Goal: Task Accomplishment & Management: Manage account settings

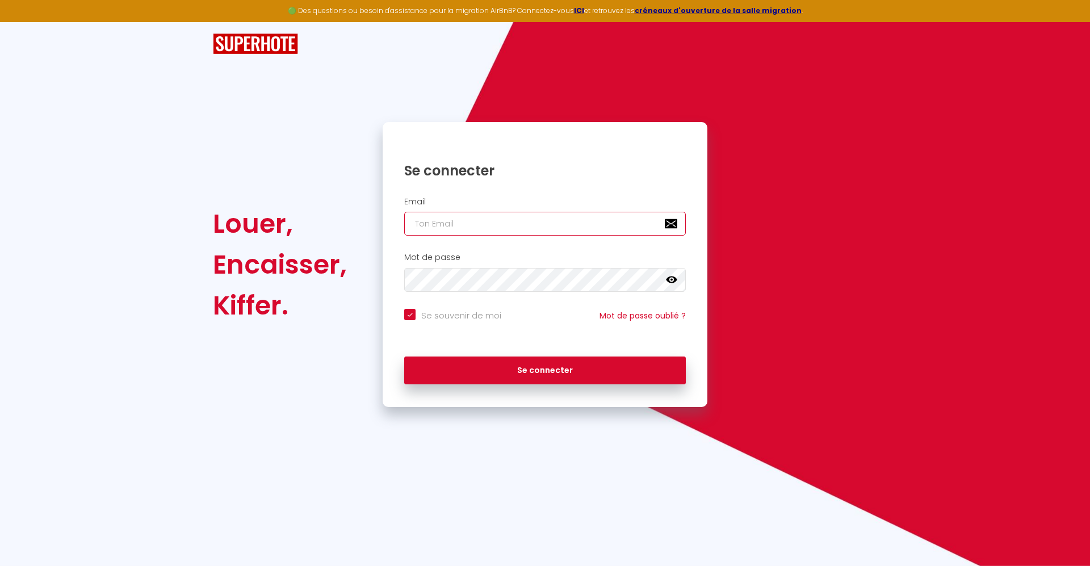
type input "[EMAIL_ADDRESS][DOMAIN_NAME]"
checkbox input "true"
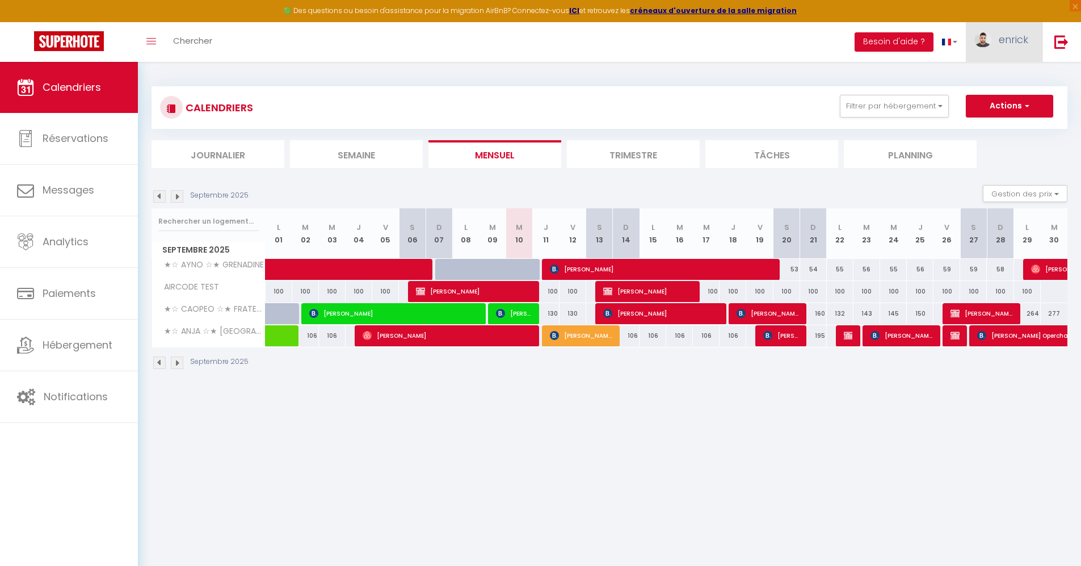
click at [1009, 40] on span "enrick" at bounding box center [1014, 39] width 30 height 14
click at [1003, 77] on link "Paramètres" at bounding box center [997, 78] width 84 height 19
select select "fr"
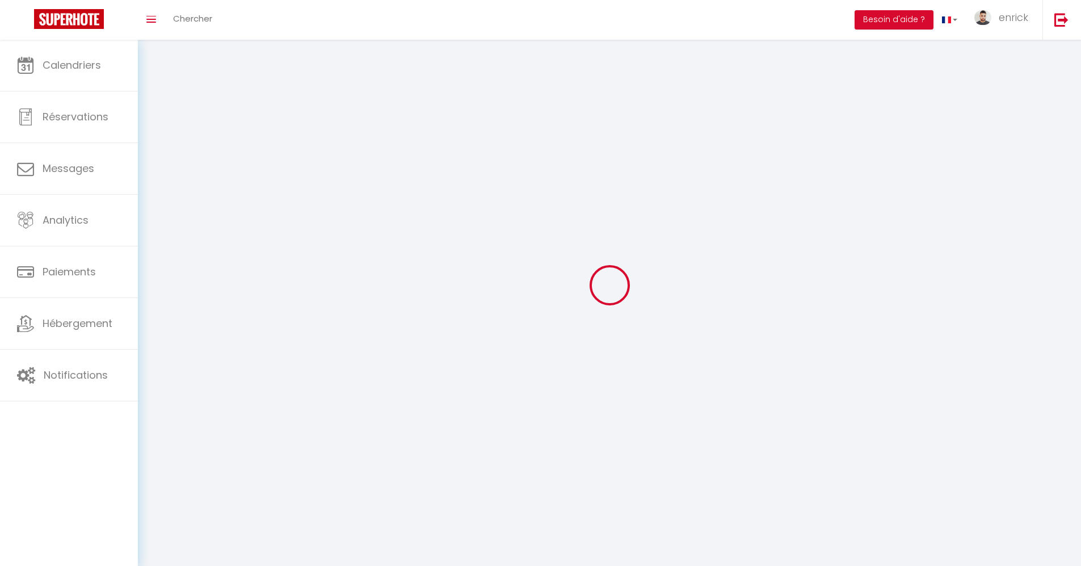
type input "enrick"
type input "GRUEL"
type input "[PHONE_NUMBER]"
type input "[STREET_ADDRESS][PERSON_NAME]"
type input "93110"
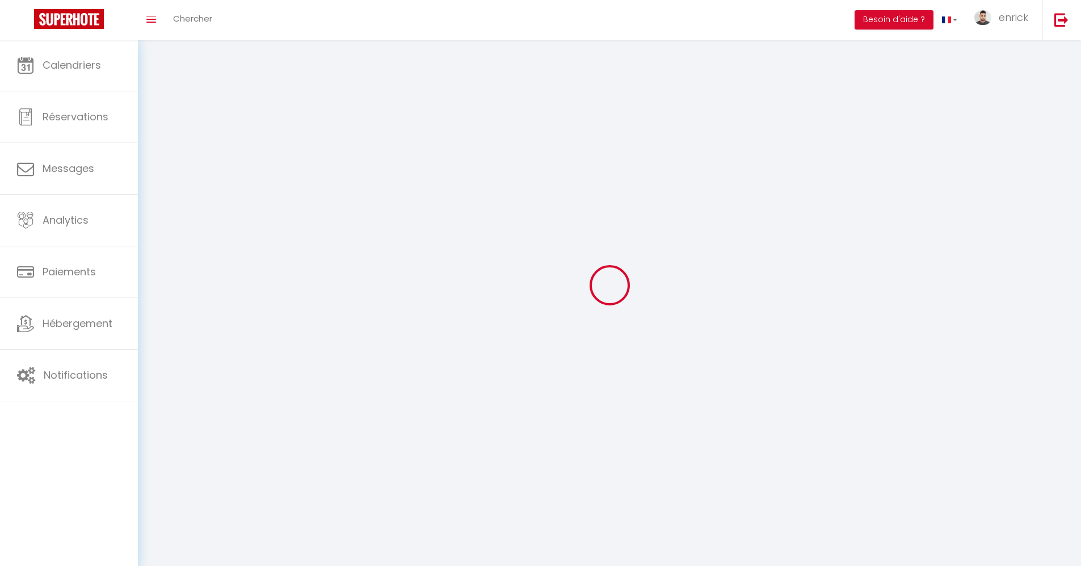
type input "Rosny-[GEOGRAPHIC_DATA]"
type input "xWWyPyKKJPZ7n7YgbNJFaMHAD"
type input "HO7ohaNYuUfyjCafObGSGL5Az"
type input "[URL][DOMAIN_NAME]"
type input "FO27250"
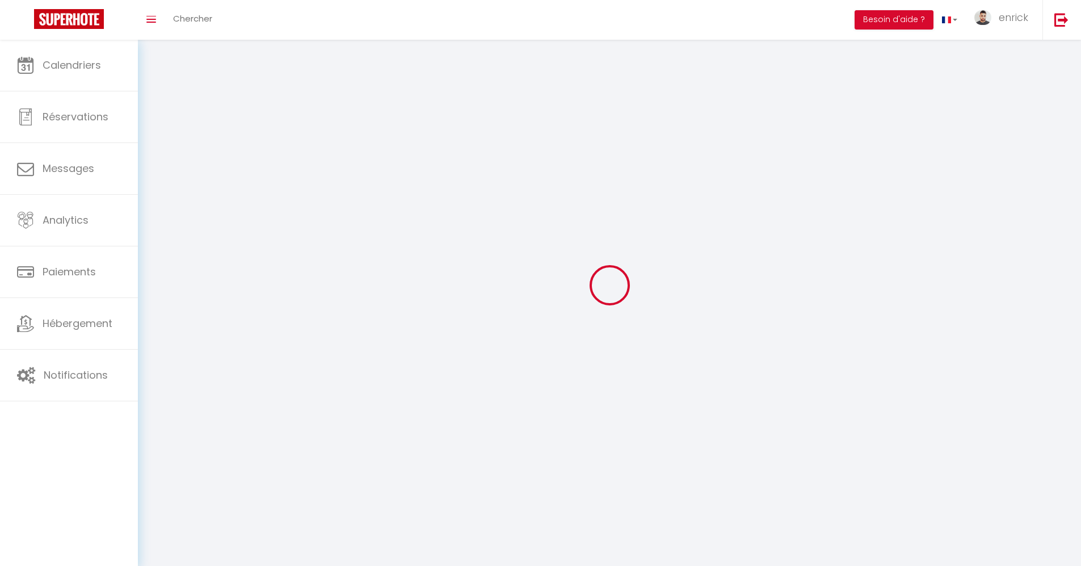
type input "xWWyPyKKJPZ7n7YgbNJFaMHAD"
type input "HO7ohaNYuUfyjCafObGSGL5Az"
type input "[URL][DOMAIN_NAME]"
select select "28"
select select "fr"
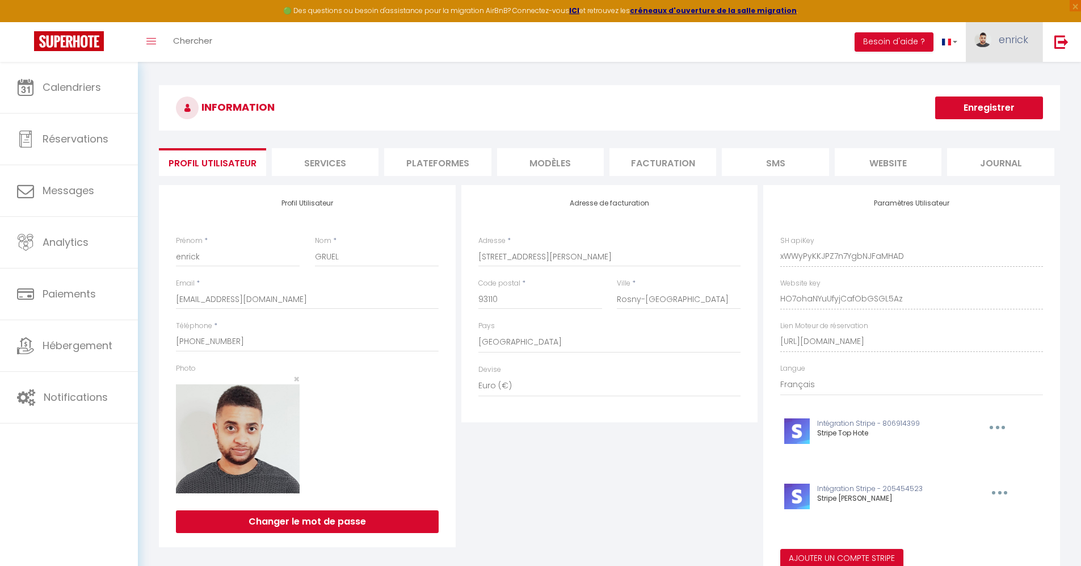
click at [999, 41] on link "enrick" at bounding box center [1004, 42] width 77 height 40
click at [989, 103] on link "Équipe" at bounding box center [997, 99] width 84 height 19
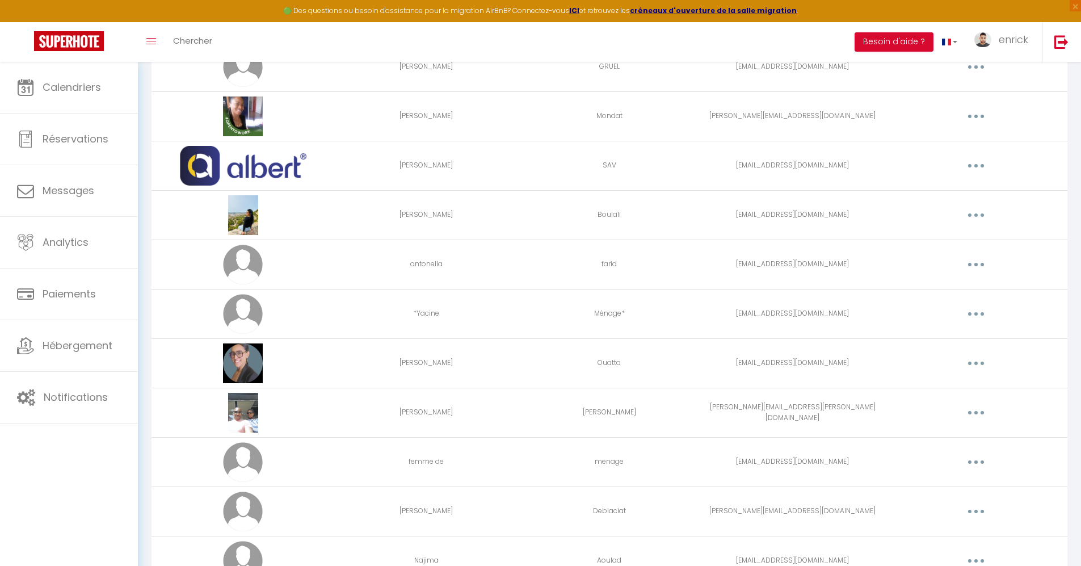
scroll to position [341, 0]
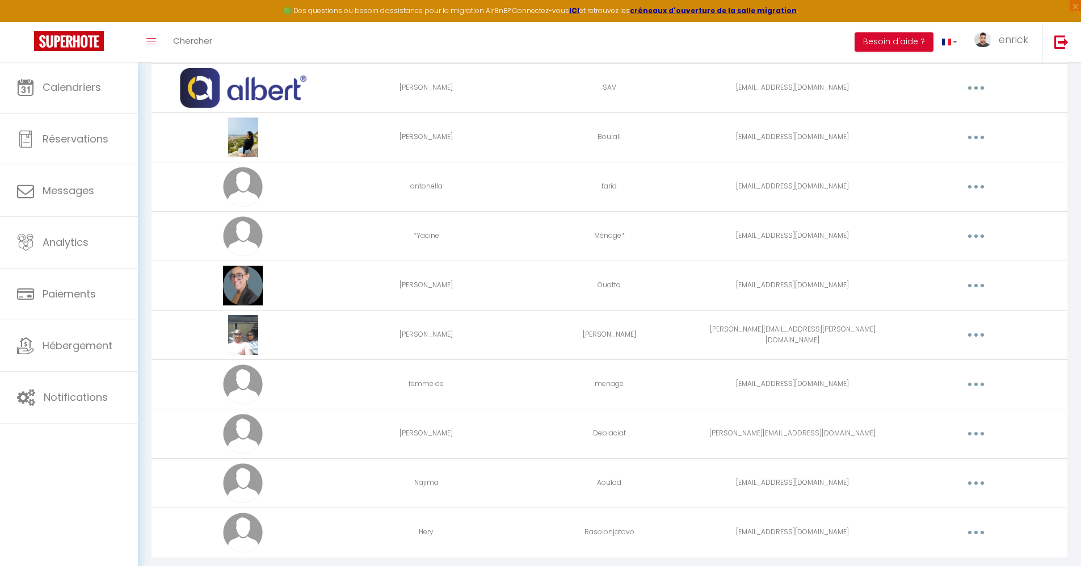
click at [973, 291] on button "button" at bounding box center [976, 285] width 32 height 18
click at [953, 305] on link "Editer" at bounding box center [947, 311] width 84 height 19
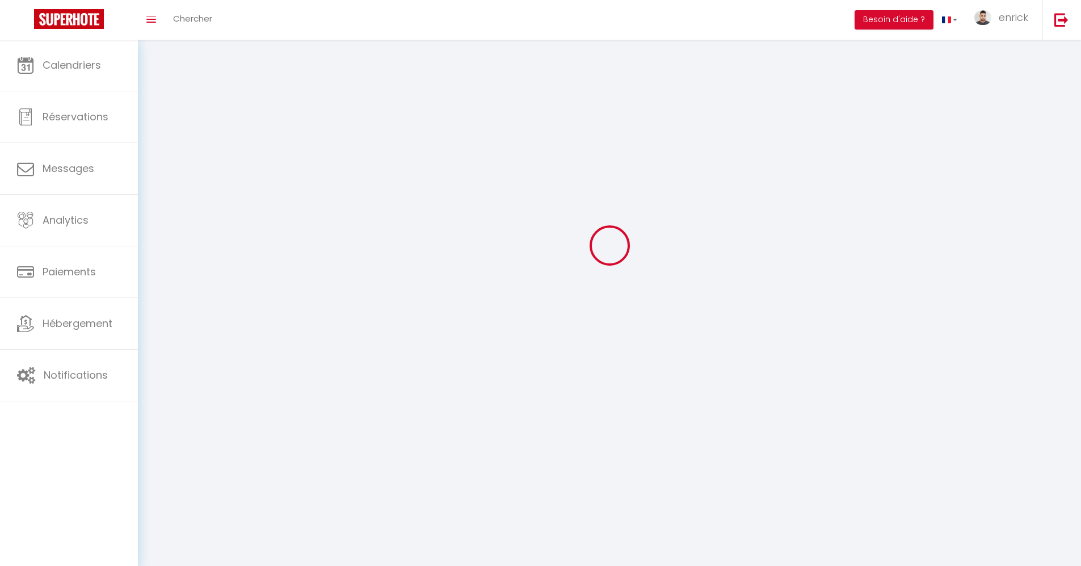
type input "[PERSON_NAME]"
type input "Ouatta"
type input "[EMAIL_ADDRESS][DOMAIN_NAME]"
type textarea "[URL][DOMAIN_NAME]"
checkbox input "true"
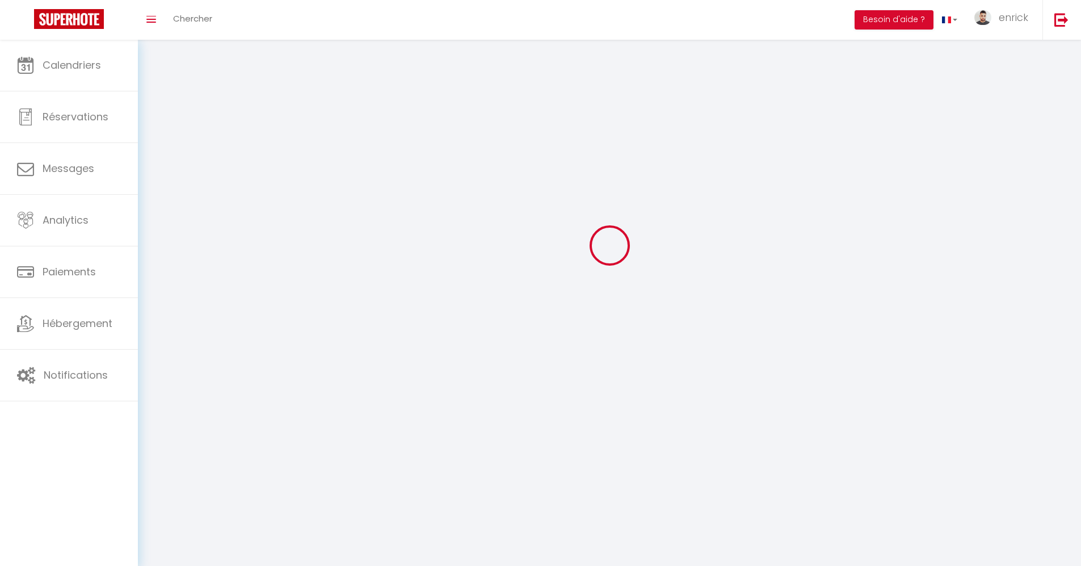
checkbox input "true"
checkbox input "false"
checkbox input "true"
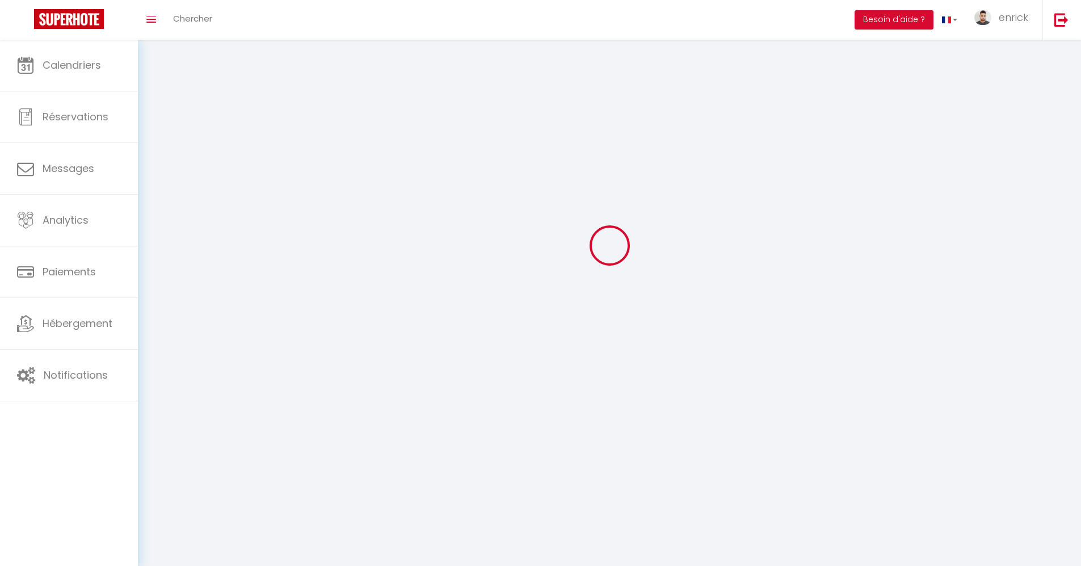
checkbox input "true"
checkbox input "false"
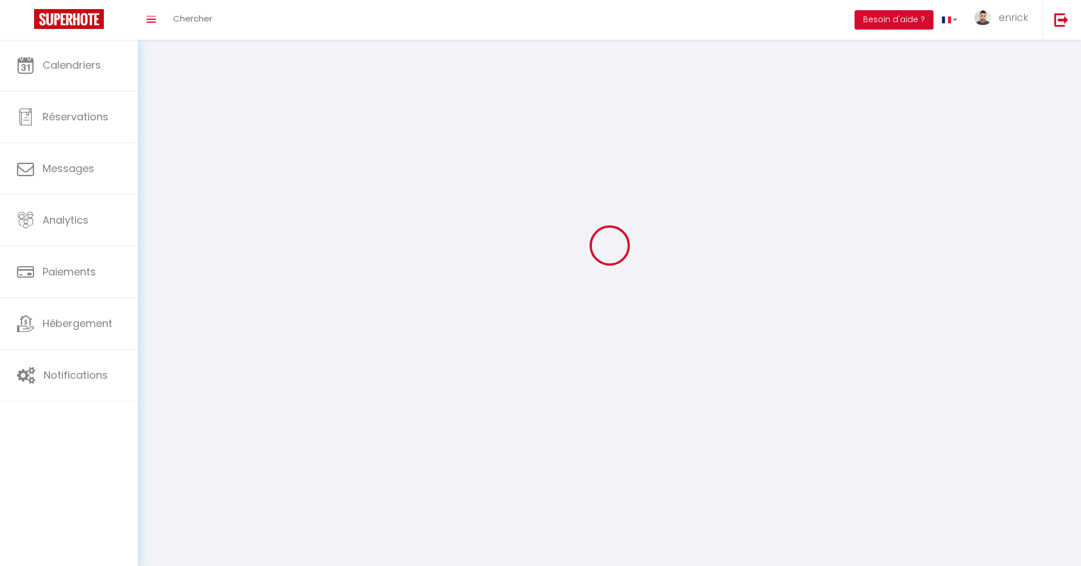
checkbox input "true"
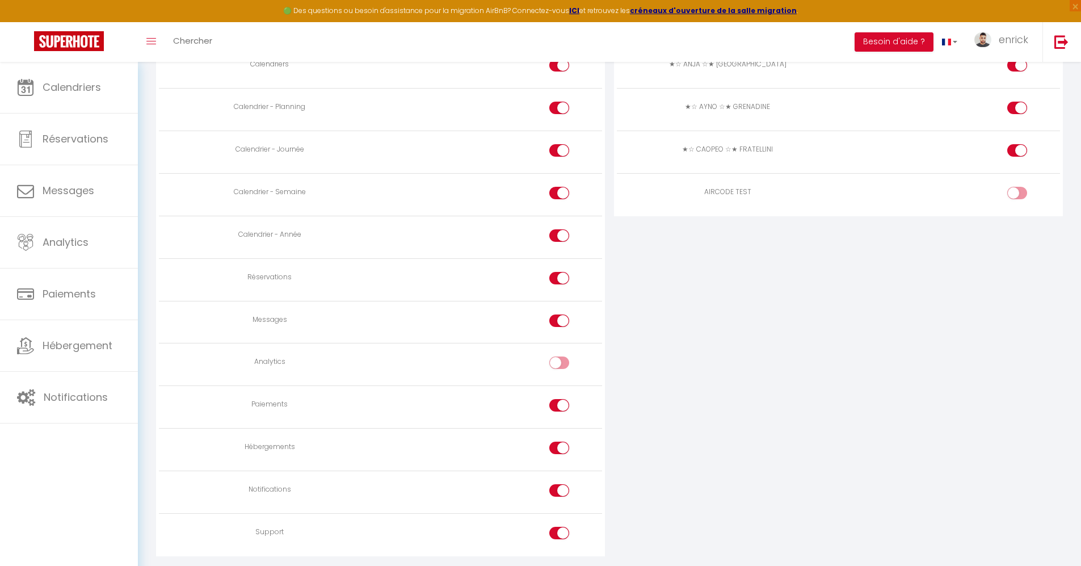
scroll to position [645, 0]
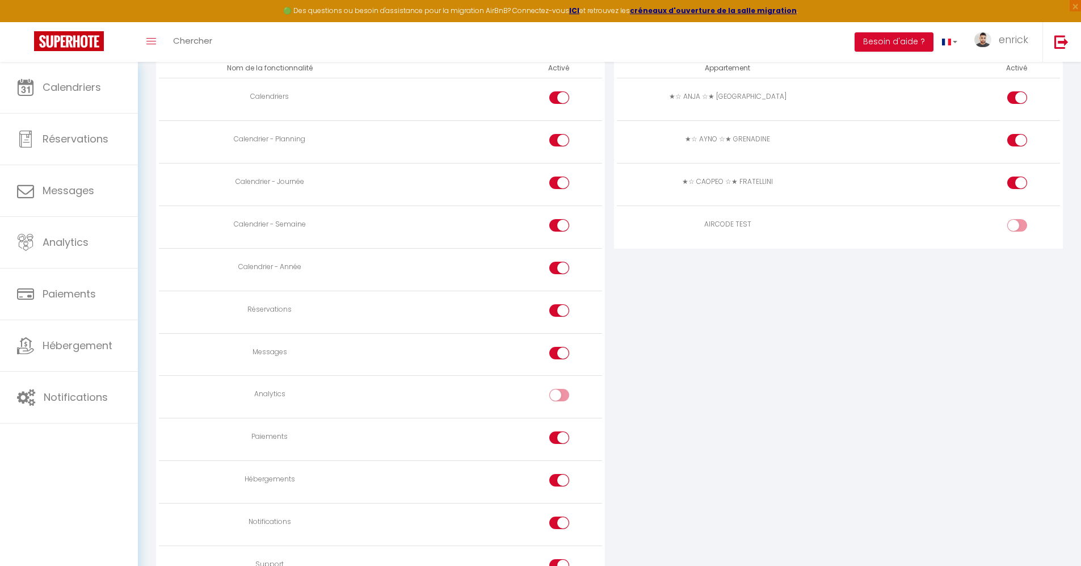
click at [1013, 240] on div at bounding box center [1017, 231] width 20 height 24
checkbox input "true"
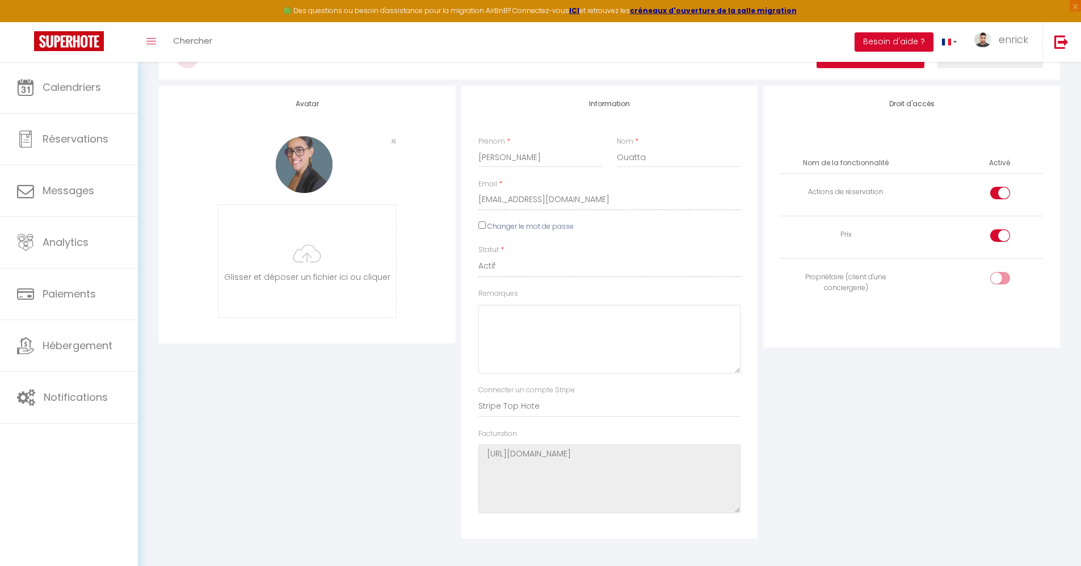
scroll to position [0, 0]
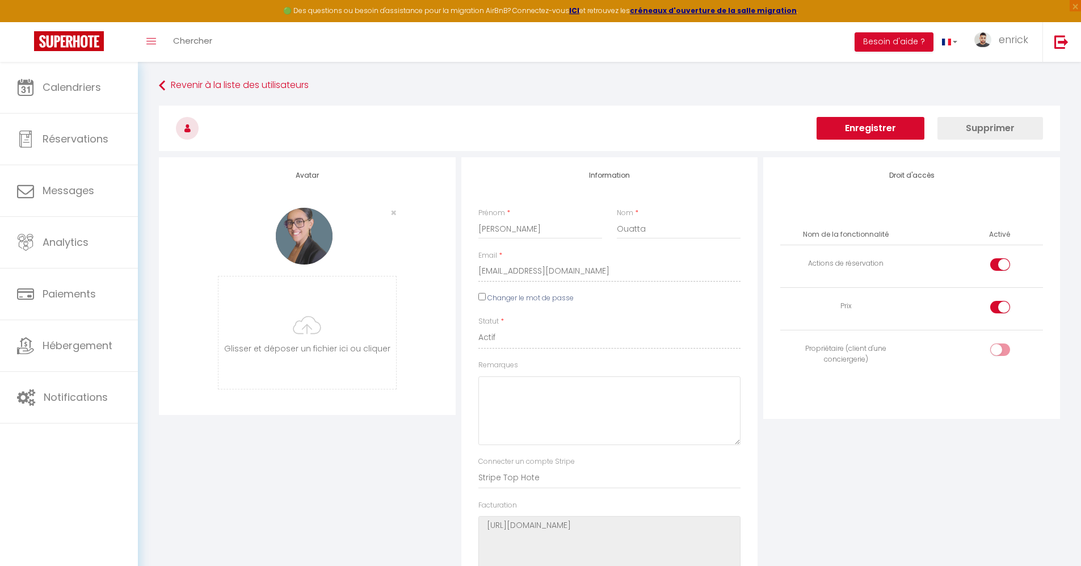
click at [908, 132] on button "Enregistrer" at bounding box center [871, 128] width 108 height 23
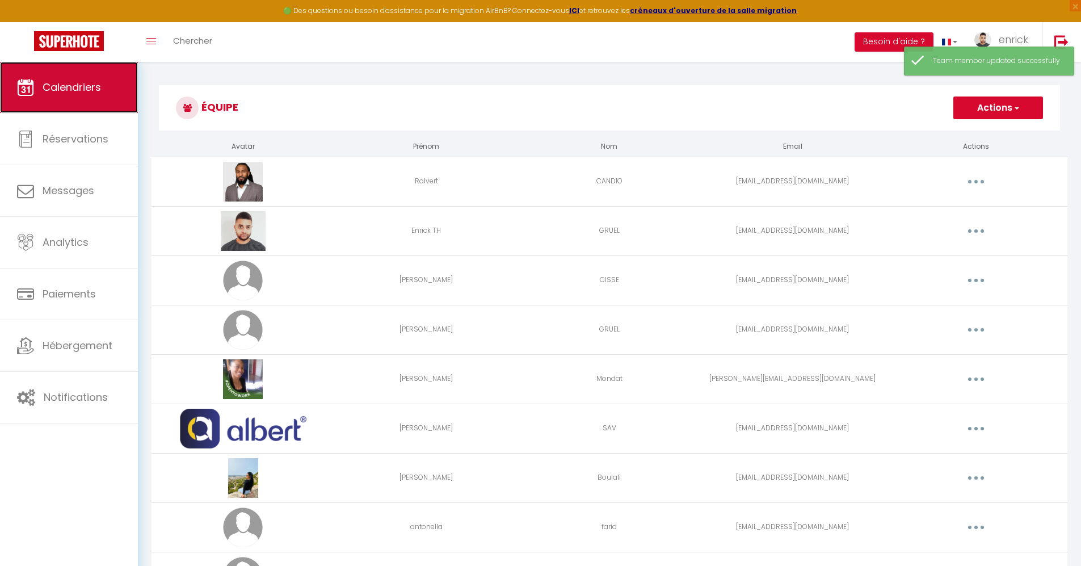
click at [82, 95] on link "Calendriers" at bounding box center [69, 87] width 138 height 51
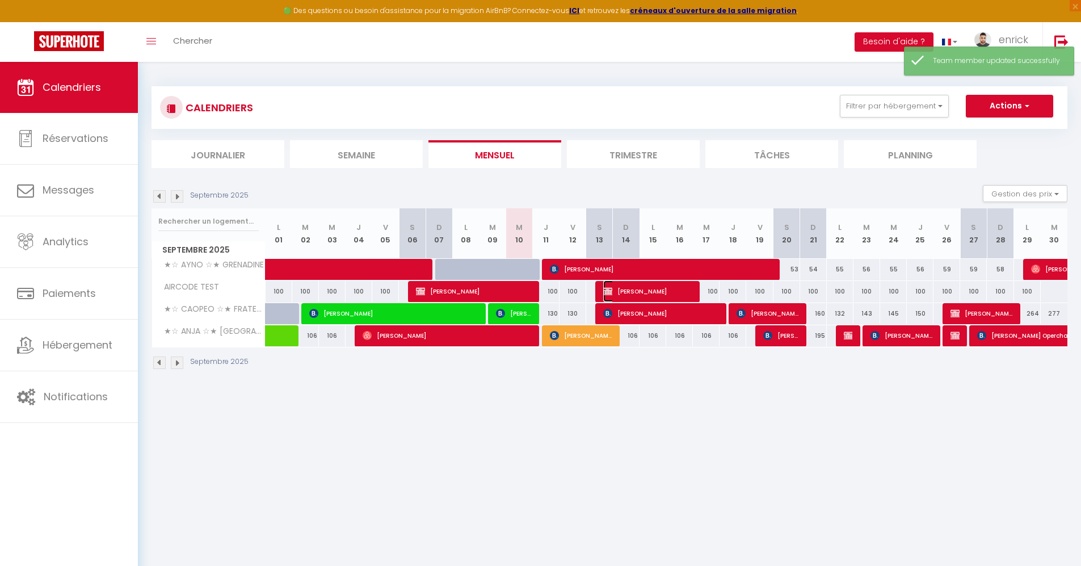
click at [667, 293] on span "[PERSON_NAME]" at bounding box center [647, 291] width 89 height 22
select select "OK"
select select "KO"
select select "0"
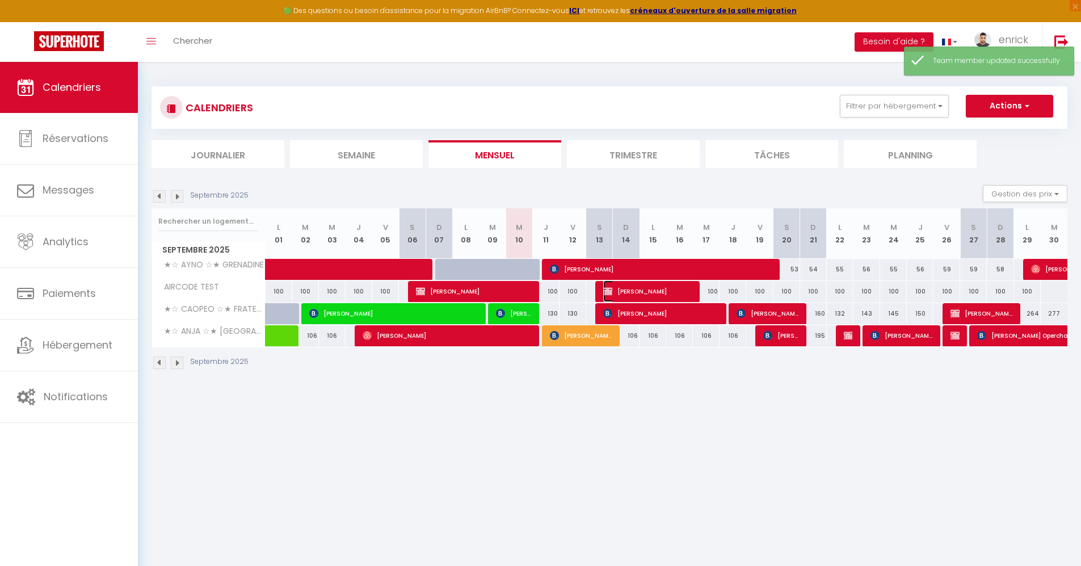
select select "1"
select select
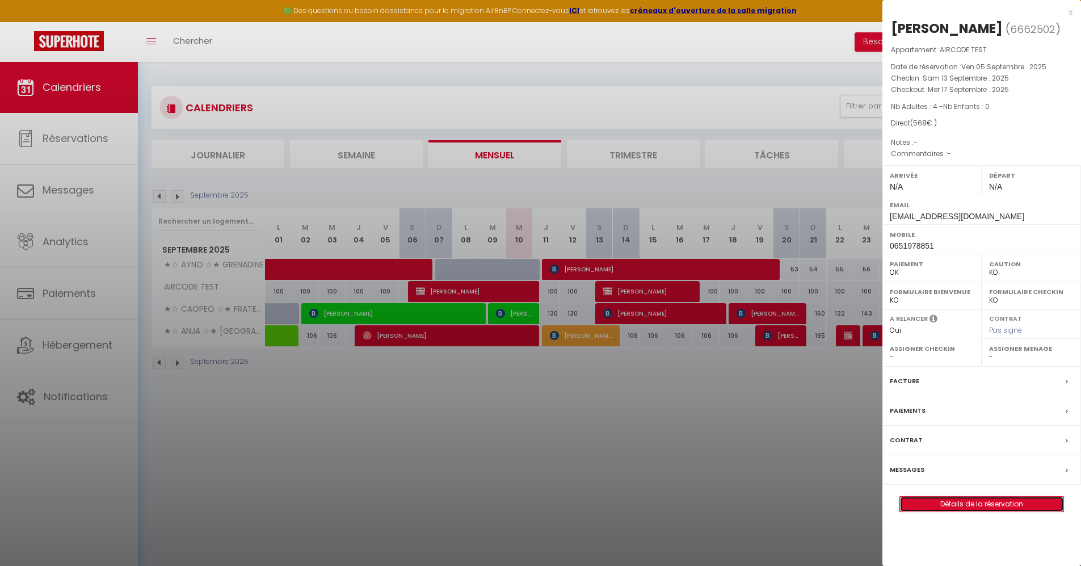
click at [1014, 511] on link "Détails de la réservation" at bounding box center [981, 504] width 163 height 15
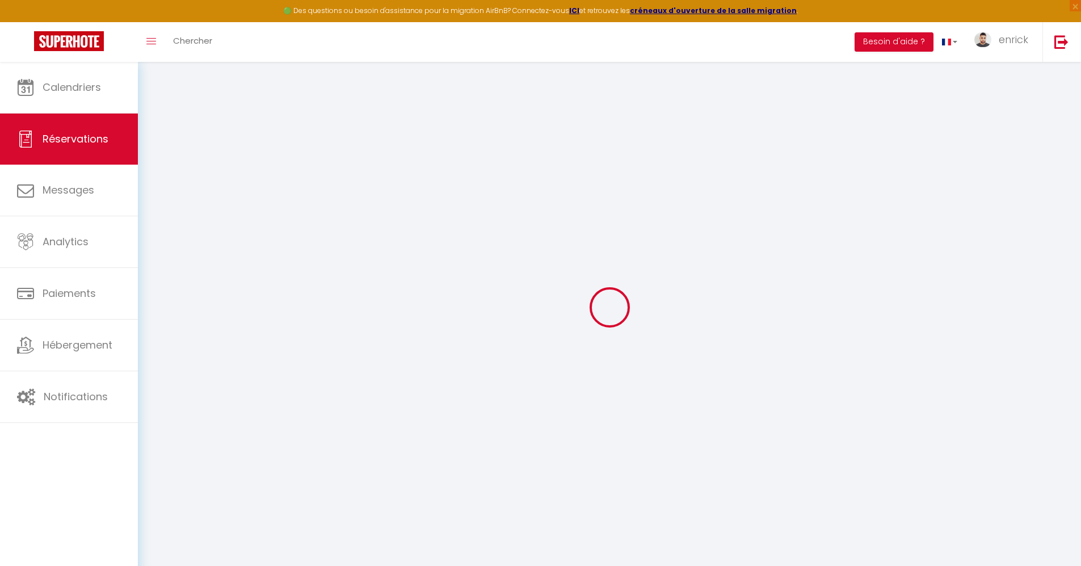
type input "Hery"
type input "Rasolonjatovo"
type input "[EMAIL_ADDRESS][DOMAIN_NAME]"
type input "0651978851"
select select "FR"
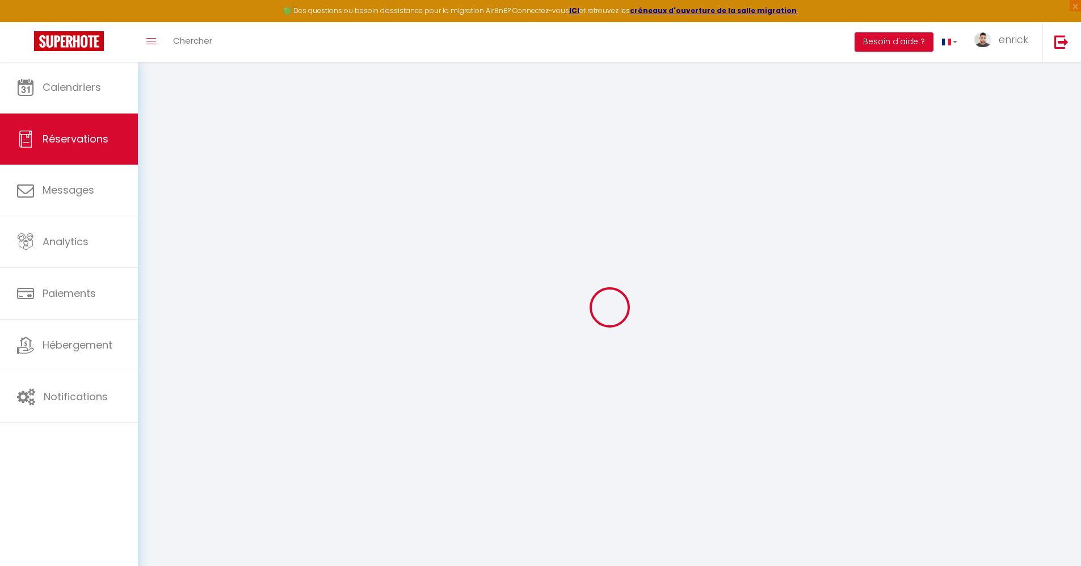
select select "76123"
select select "1"
type input "[PERSON_NAME] 13 Septembre 2025"
select select
type input "Mer 17 Septembre 2025"
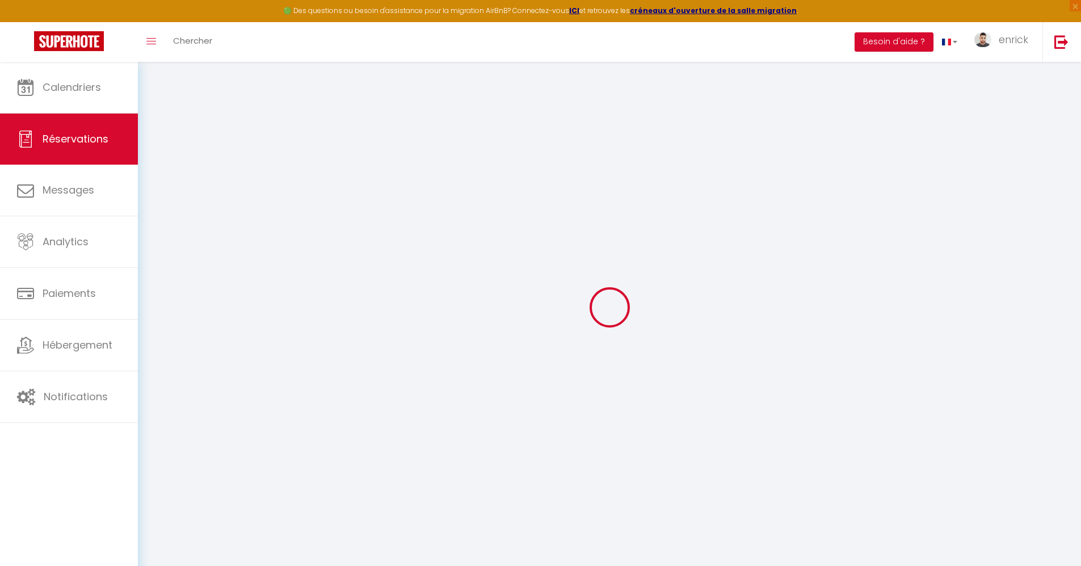
select select
type input "4"
select select "12"
select select
type input "371.36"
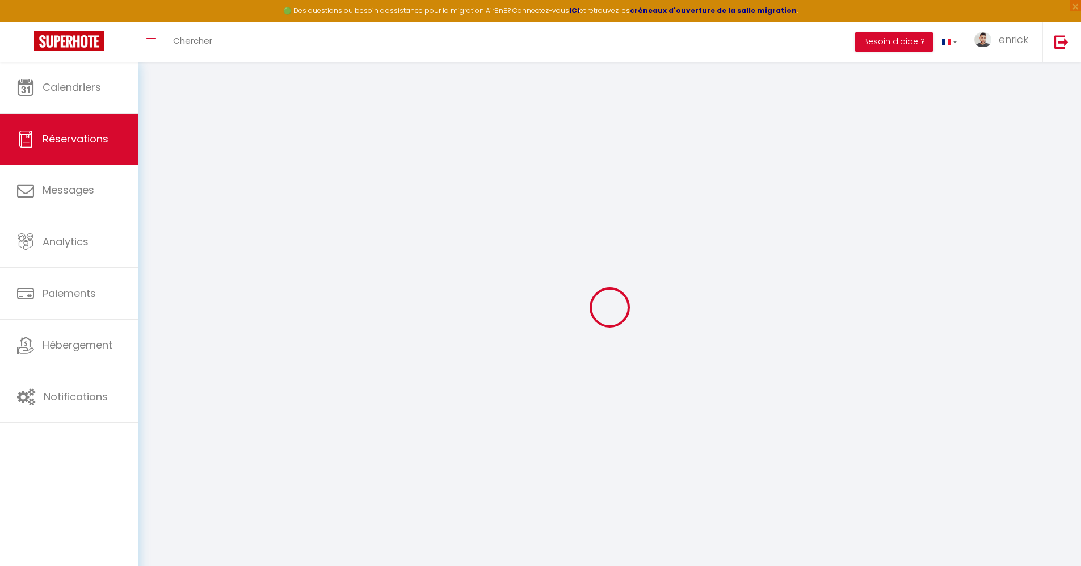
checkbox input "false"
type input "0"
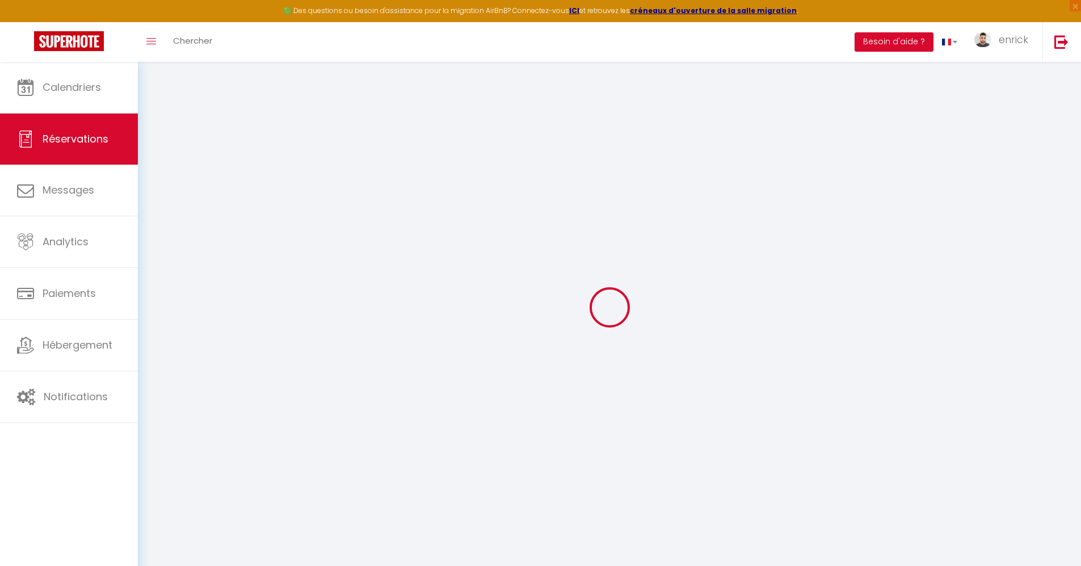
select select
select select "14"
checkbox input "false"
select select
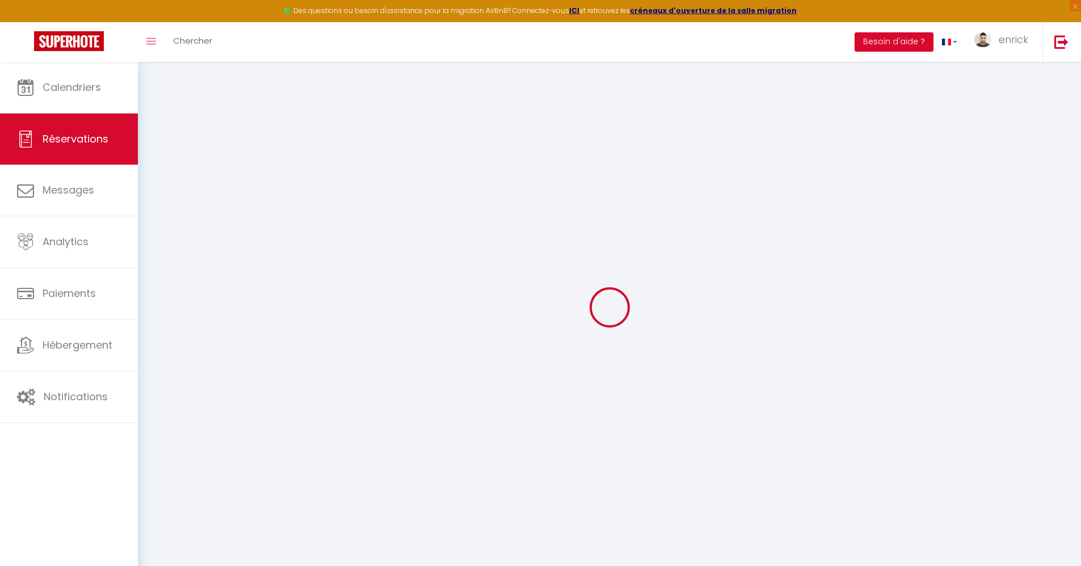
select select
checkbox input "false"
select select
checkbox input "false"
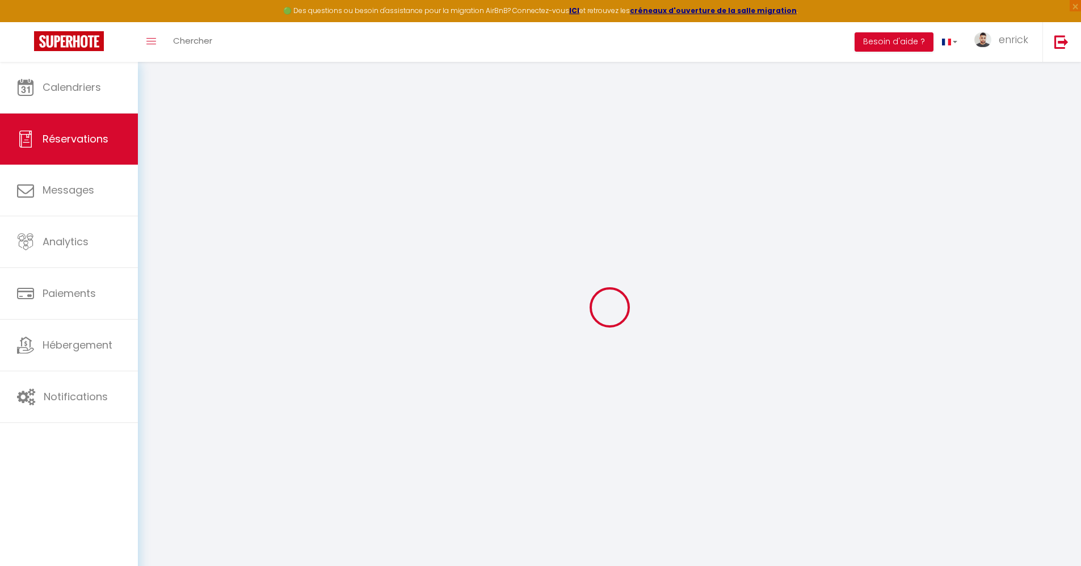
select select
checkbox input "false"
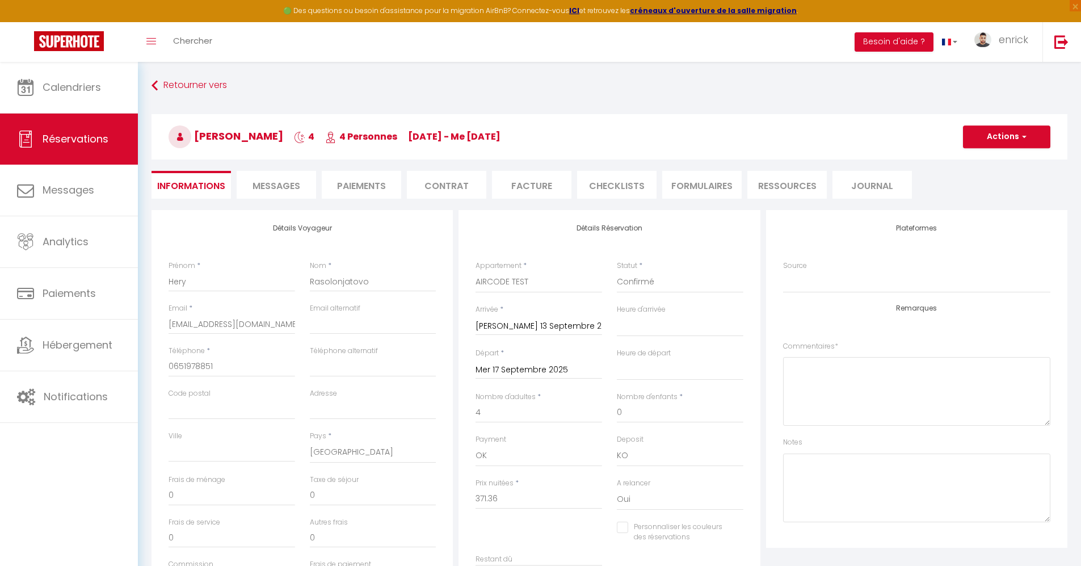
type input "100"
type input "96.64"
select select
checkbox input "false"
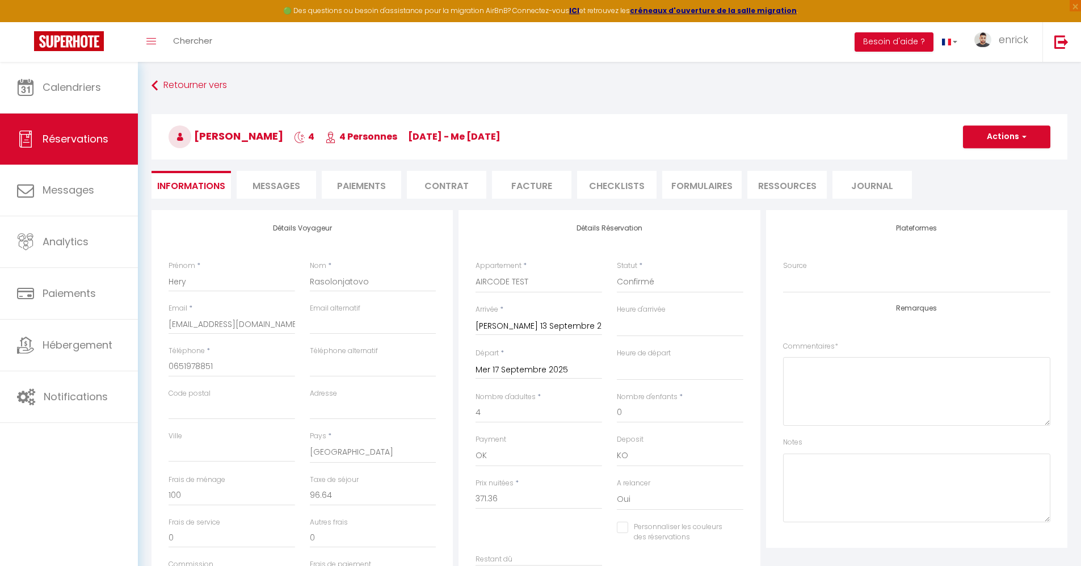
select select
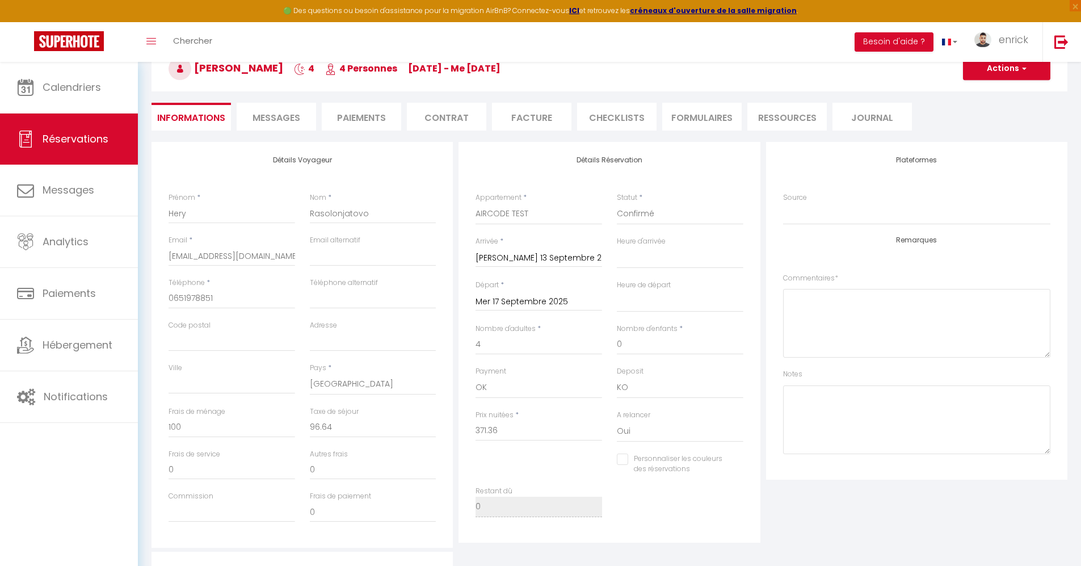
click at [364, 127] on li "Paiements" at bounding box center [361, 117] width 79 height 28
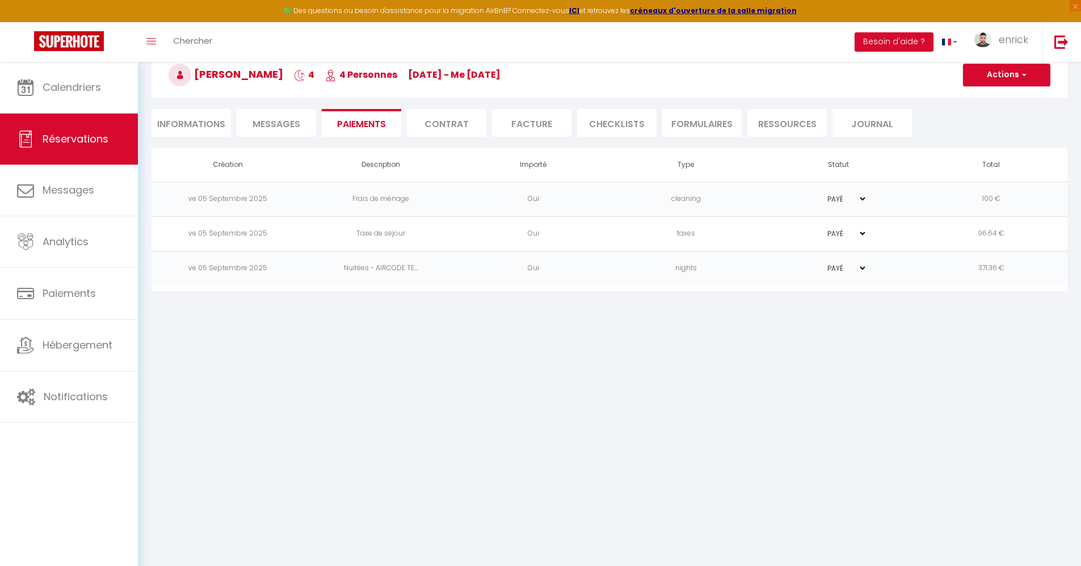
click at [262, 128] on span "Messages" at bounding box center [277, 123] width 48 height 13
select select
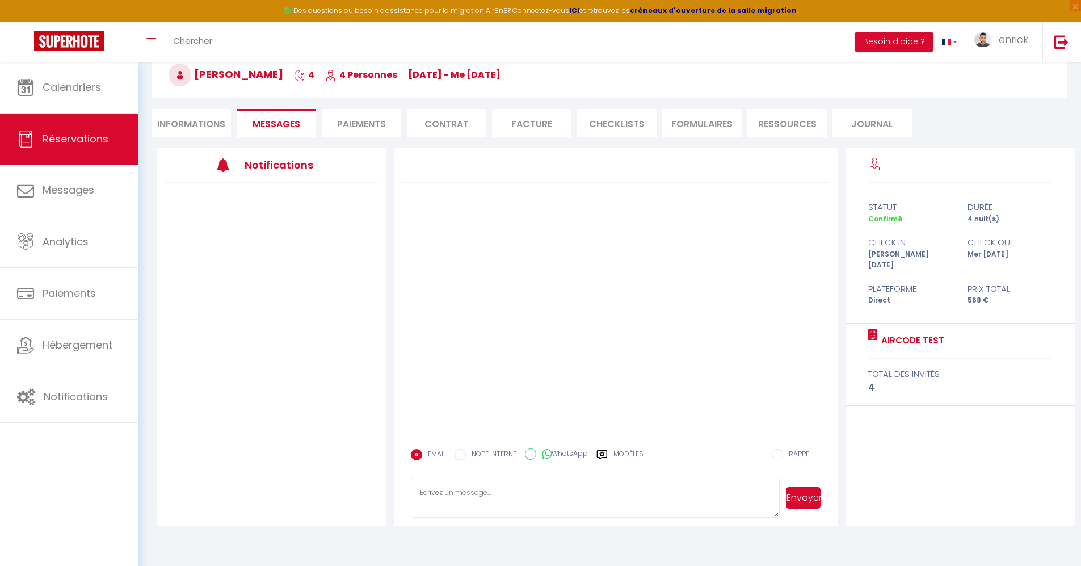
select select
click at [215, 129] on li "Informations" at bounding box center [191, 123] width 79 height 28
select select
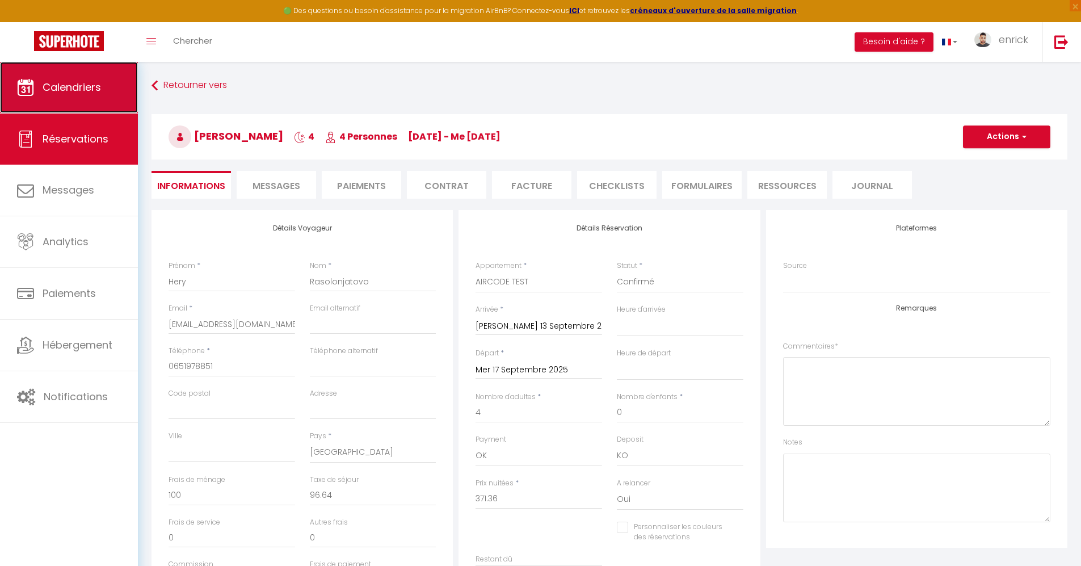
click at [103, 95] on link "Calendriers" at bounding box center [69, 87] width 138 height 51
